Goal: Task Accomplishment & Management: Complete application form

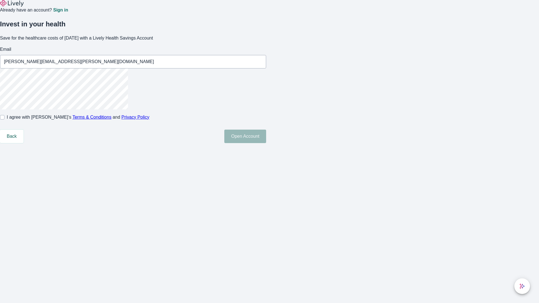
click at [4, 120] on input "I agree with Lively’s Terms & Conditions and Privacy Policy" at bounding box center [2, 117] width 4 height 4
checkbox input "true"
click at [266, 143] on button "Open Account" at bounding box center [245, 136] width 42 height 13
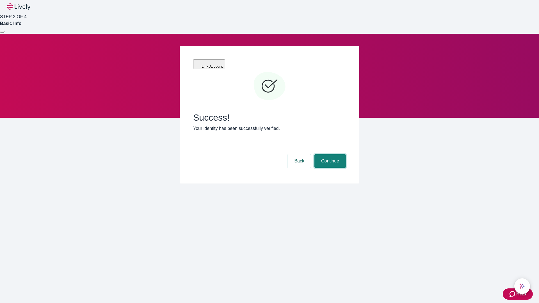
click at [329, 154] on button "Continue" at bounding box center [329, 160] width 31 height 13
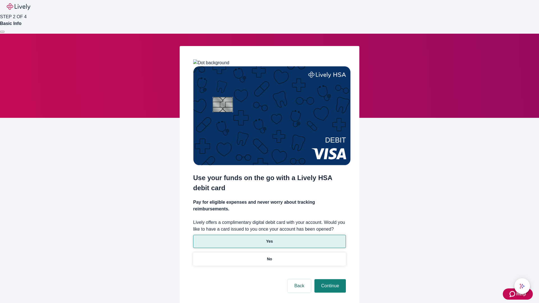
click at [269, 238] on p "Yes" at bounding box center [269, 241] width 7 height 6
click at [329, 279] on button "Continue" at bounding box center [329, 285] width 31 height 13
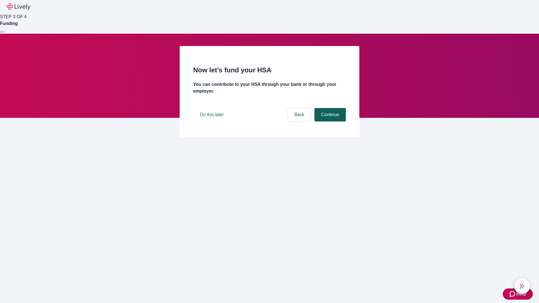
click at [329, 121] on button "Continue" at bounding box center [329, 114] width 31 height 13
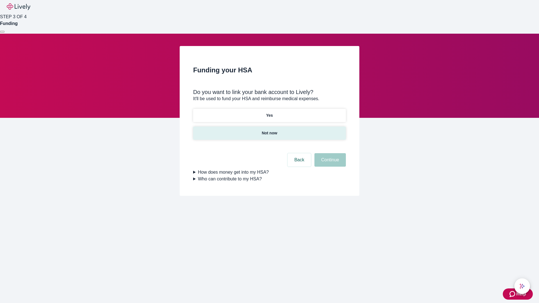
click at [269, 130] on p "Not now" at bounding box center [268, 133] width 15 height 6
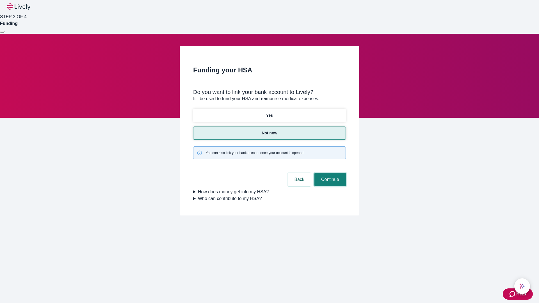
click at [329, 173] on button "Continue" at bounding box center [329, 179] width 31 height 13
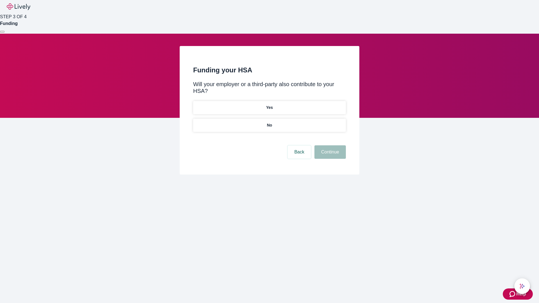
click at [269, 122] on p "No" at bounding box center [269, 125] width 5 height 6
click at [329, 145] on button "Continue" at bounding box center [329, 151] width 31 height 13
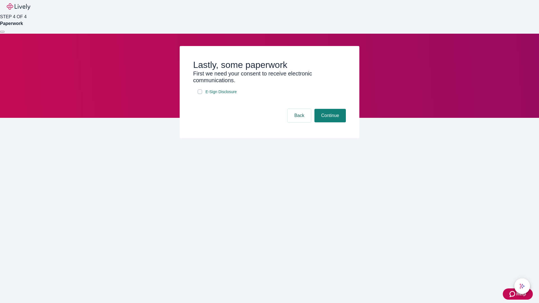
click at [200, 94] on input "E-Sign Disclosure" at bounding box center [199, 91] width 4 height 4
checkbox input "true"
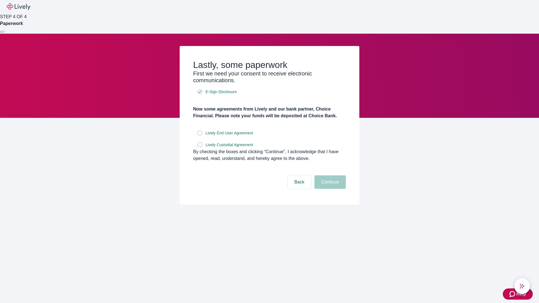
click at [200, 135] on input "Lively End User Agreement" at bounding box center [199, 133] width 4 height 4
checkbox input "true"
click at [200, 147] on input "Lively Custodial Agreement" at bounding box center [199, 145] width 4 height 4
checkbox input "true"
click at [329, 189] on button "Continue" at bounding box center [329, 181] width 31 height 13
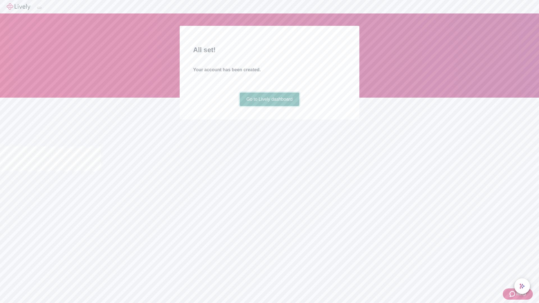
click at [269, 106] on link "Go to Lively dashboard" at bounding box center [270, 99] width 60 height 13
